Goal: Find specific fact: Find specific fact

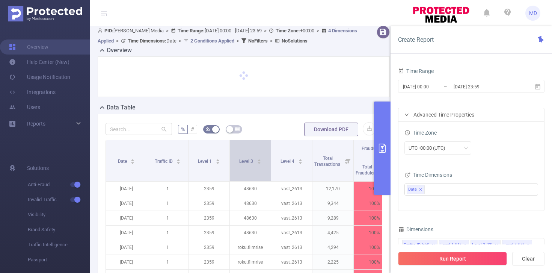
scroll to position [44, 0]
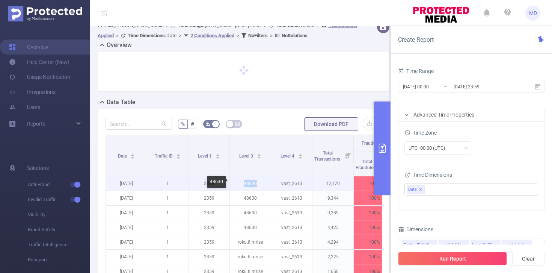
drag, startPoint x: 258, startPoint y: 183, endPoint x: 243, endPoint y: 184, distance: 14.7
click at [243, 184] on p "48630" at bounding box center [250, 183] width 41 height 14
copy p "48630"
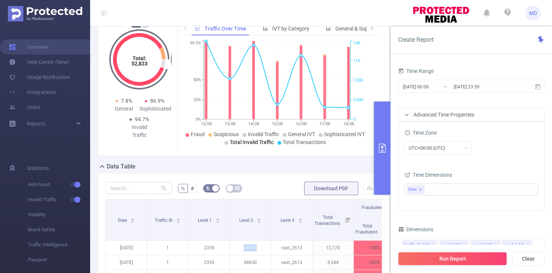
scroll to position [192, 0]
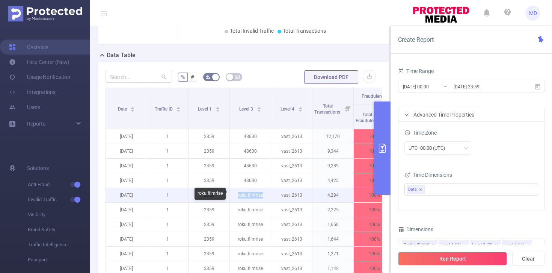
drag, startPoint x: 238, startPoint y: 196, endPoint x: 264, endPoint y: 195, distance: 25.9
click at [264, 195] on p "roku.filmrise" at bounding box center [250, 195] width 41 height 14
copy p "roku.filmrise"
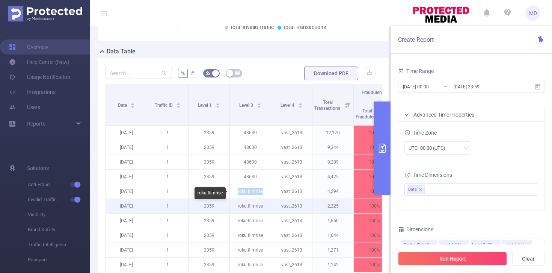
scroll to position [204, 0]
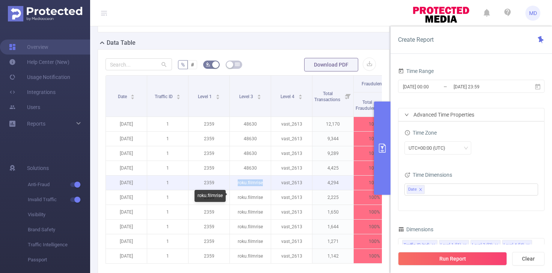
copy p "roku.filmrise"
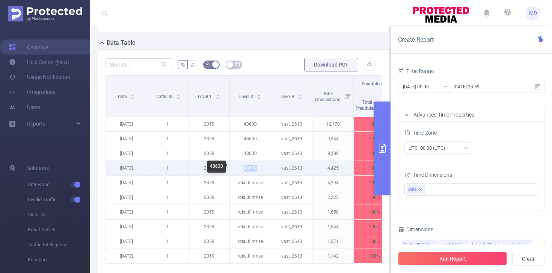
drag, startPoint x: 247, startPoint y: 166, endPoint x: 256, endPoint y: 170, distance: 9.6
click at [261, 166] on p "48630" at bounding box center [250, 168] width 41 height 14
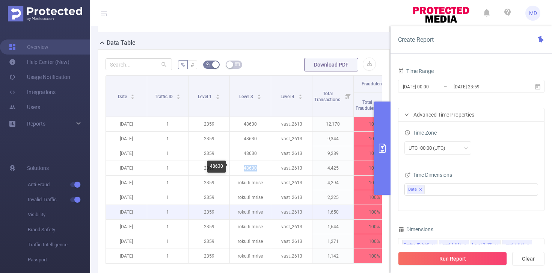
copy p "48630"
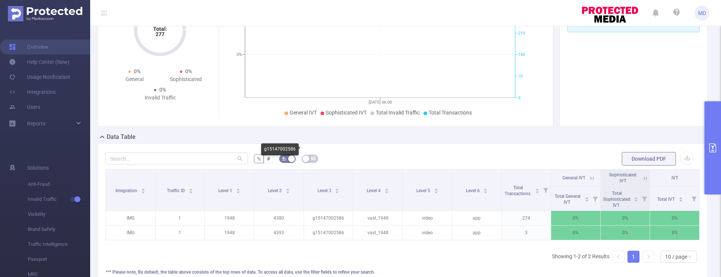
scroll to position [15, 0]
